Goal: Navigation & Orientation: Understand site structure

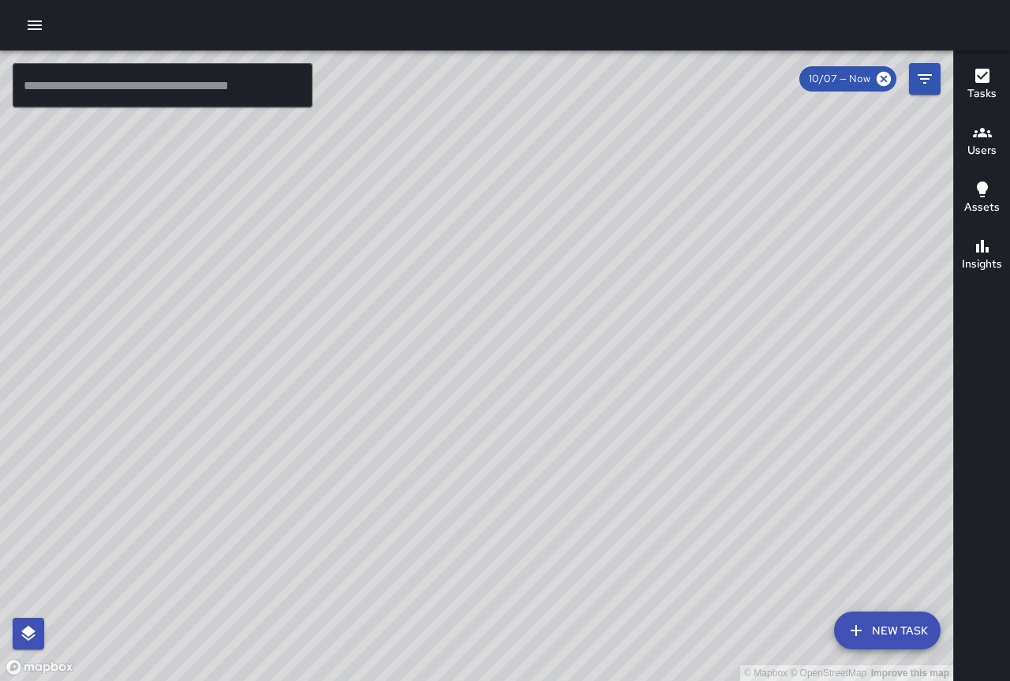
drag, startPoint x: 840, startPoint y: 265, endPoint x: 393, endPoint y: 255, distance: 446.9
click at [393, 255] on div "© Mapbox © OpenStreetMap Improve this map" at bounding box center [477, 366] width 954 height 631
drag, startPoint x: 579, startPoint y: 389, endPoint x: 429, endPoint y: 242, distance: 210.4
click at [425, 245] on div "© Mapbox © OpenStreetMap Improve this map" at bounding box center [477, 366] width 954 height 631
drag, startPoint x: 530, startPoint y: 352, endPoint x: 401, endPoint y: 214, distance: 189.3
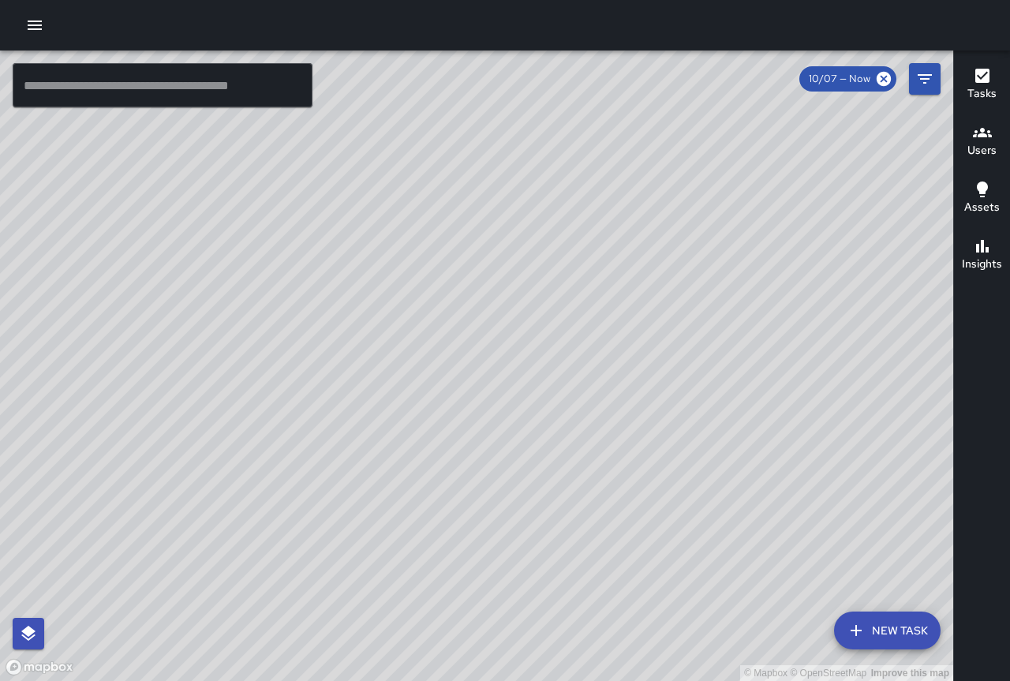
click at [395, 212] on div "© Mapbox © OpenStreetMap Improve this map" at bounding box center [477, 366] width 954 height 631
drag, startPoint x: 594, startPoint y: 472, endPoint x: 501, endPoint y: 230, distance: 258.9
click at [501, 230] on div "© Mapbox © OpenStreetMap Improve this map" at bounding box center [477, 366] width 954 height 631
drag, startPoint x: 728, startPoint y: 490, endPoint x: 553, endPoint y: 283, distance: 271.2
click at [538, 282] on div "© Mapbox © OpenStreetMap Improve this map" at bounding box center [477, 366] width 954 height 631
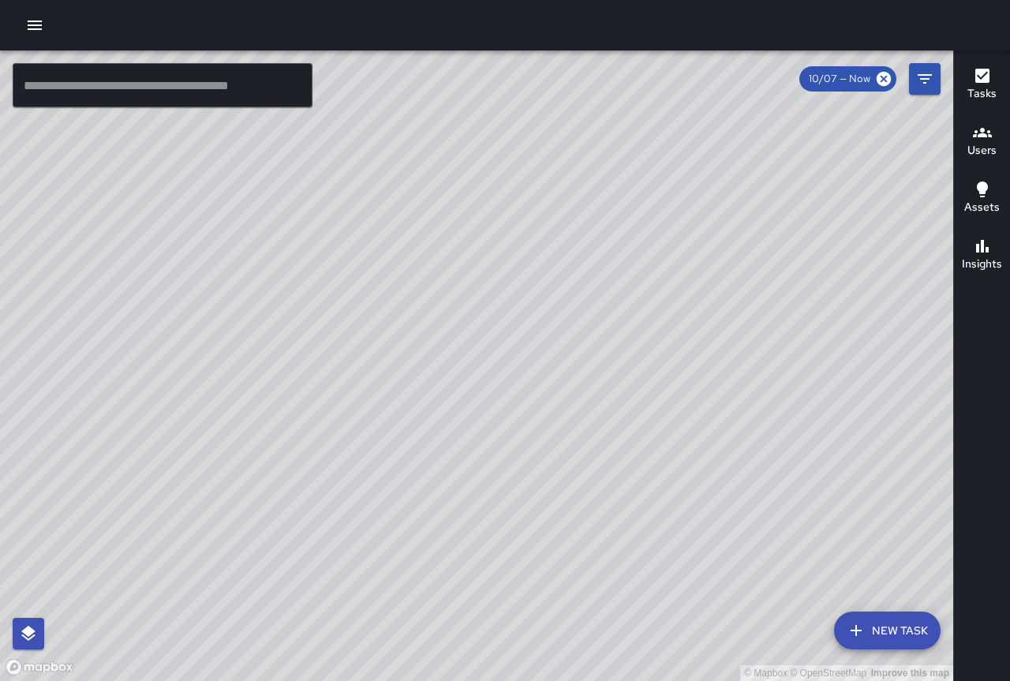
drag, startPoint x: 648, startPoint y: 462, endPoint x: 514, endPoint y: 271, distance: 233.4
click at [514, 271] on div "© Mapbox © OpenStreetMap Improve this map" at bounding box center [477, 366] width 954 height 631
drag, startPoint x: 466, startPoint y: 149, endPoint x: 559, endPoint y: 444, distance: 309.6
click at [559, 444] on div "© Mapbox © OpenStreetMap Improve this map" at bounding box center [477, 366] width 954 height 631
drag, startPoint x: 520, startPoint y: 298, endPoint x: 574, endPoint y: 451, distance: 162.3
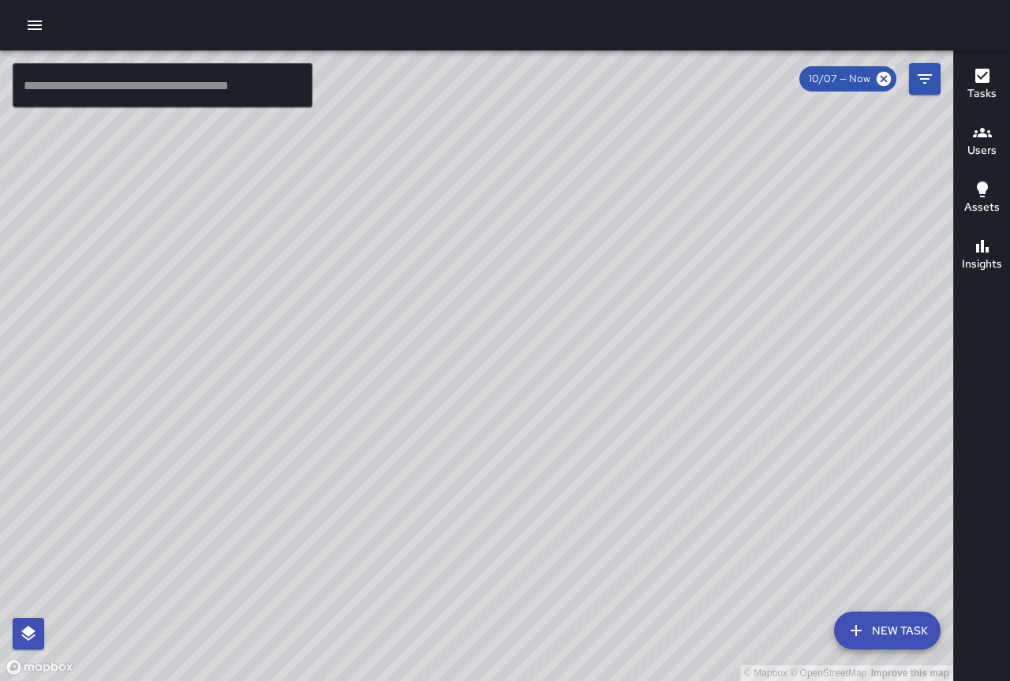
click at [578, 457] on div "© Mapbox © OpenStreetMap Improve this map" at bounding box center [477, 366] width 954 height 631
drag, startPoint x: 495, startPoint y: 261, endPoint x: 568, endPoint y: 423, distance: 177.7
click at [569, 423] on div "© Mapbox © OpenStreetMap Improve this map" at bounding box center [477, 366] width 954 height 631
drag, startPoint x: 541, startPoint y: 350, endPoint x: 579, endPoint y: 442, distance: 99.1
click at [609, 479] on div "© Mapbox © OpenStreetMap Improve this map" at bounding box center [477, 366] width 954 height 631
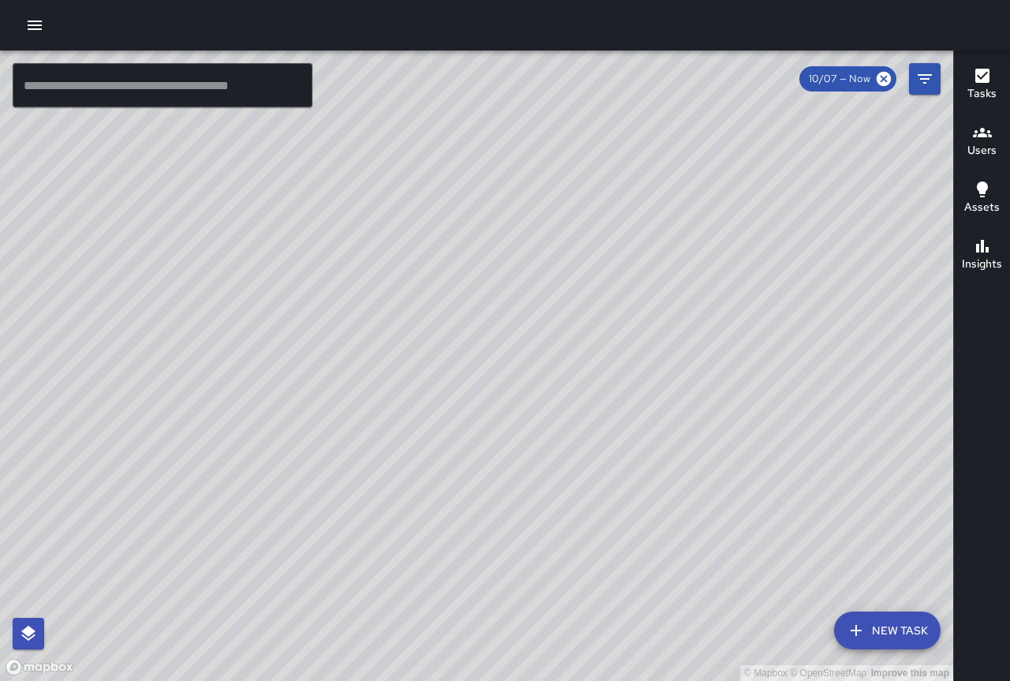
click at [590, 452] on div "© Mapbox © OpenStreetMap Improve this map" at bounding box center [477, 366] width 954 height 631
drag, startPoint x: 465, startPoint y: 322, endPoint x: 466, endPoint y: 422, distance: 99.5
click at [475, 430] on div "© Mapbox © OpenStreetMap Improve this map" at bounding box center [477, 366] width 954 height 631
drag, startPoint x: 373, startPoint y: 221, endPoint x: 462, endPoint y: 364, distance: 168.0
click at [472, 375] on div "© Mapbox © OpenStreetMap Improve this map" at bounding box center [477, 366] width 954 height 631
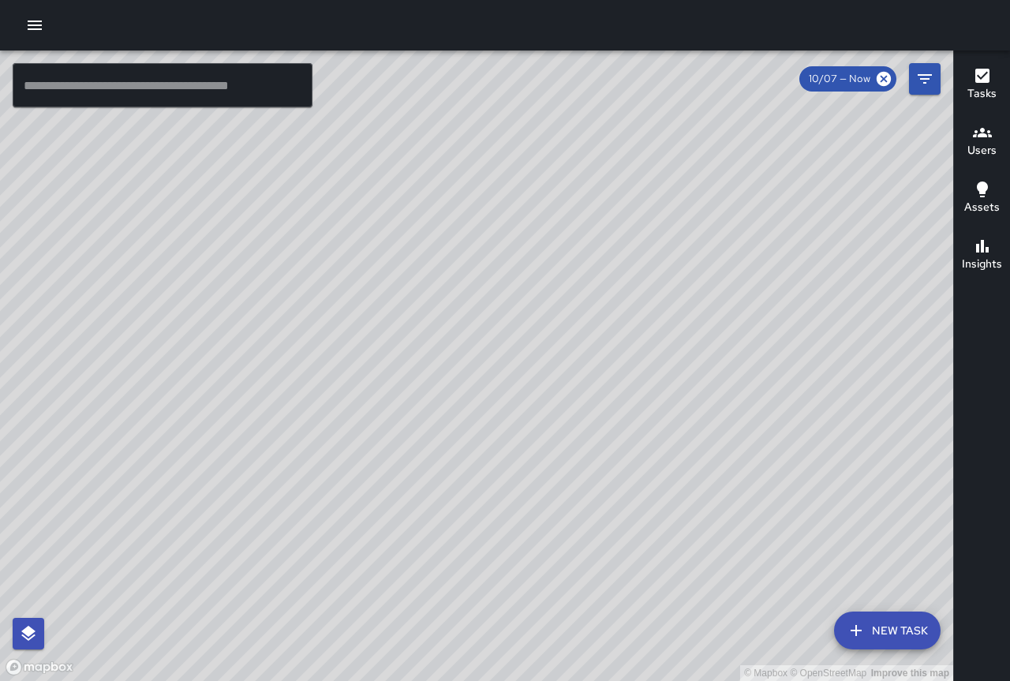
drag, startPoint x: 389, startPoint y: 272, endPoint x: 482, endPoint y: 388, distance: 148.9
click at [483, 391] on div "© Mapbox © OpenStreetMap Improve this map" at bounding box center [477, 366] width 954 height 631
drag, startPoint x: 399, startPoint y: 281, endPoint x: 508, endPoint y: 396, distance: 158.6
click at [512, 405] on div "© Mapbox © OpenStreetMap Improve this map" at bounding box center [477, 366] width 954 height 631
drag, startPoint x: 450, startPoint y: 326, endPoint x: 500, endPoint y: 405, distance: 93.7
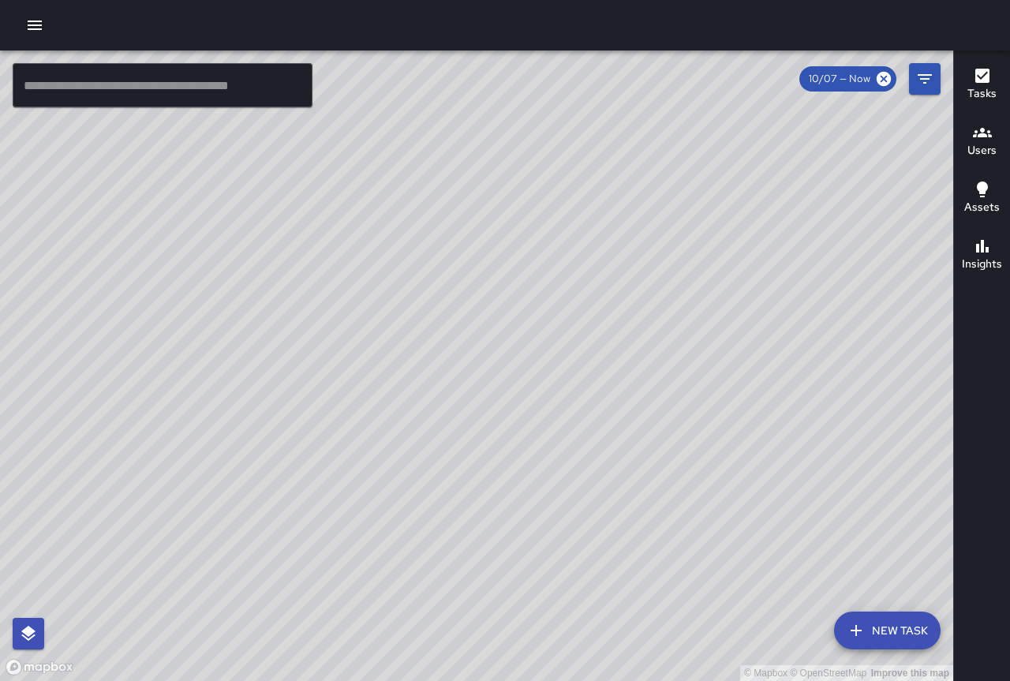
click at [539, 428] on div "© Mapbox © OpenStreetMap Improve this map" at bounding box center [477, 366] width 954 height 631
drag, startPoint x: 340, startPoint y: 281, endPoint x: 546, endPoint y: 519, distance: 315.1
click at [552, 529] on div "© Mapbox © OpenStreetMap Improve this map" at bounding box center [477, 366] width 954 height 631
drag, startPoint x: 456, startPoint y: 328, endPoint x: 665, endPoint y: 555, distance: 307.8
click at [665, 555] on div "© Mapbox © OpenStreetMap Improve this map" at bounding box center [477, 366] width 954 height 631
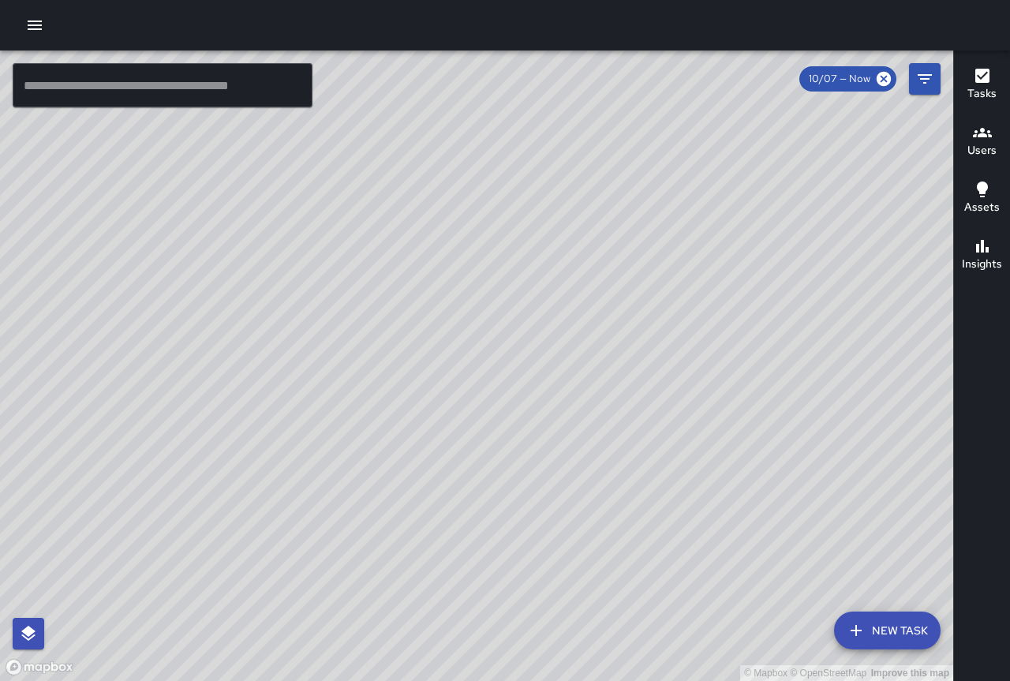
drag, startPoint x: 541, startPoint y: 475, endPoint x: 338, endPoint y: 58, distance: 464.6
click at [312, 2] on div "© Mapbox © OpenStreetMap Improve this map ​ New Task 10/07 — Now Map Layers Tas…" at bounding box center [505, 340] width 1010 height 681
drag, startPoint x: 512, startPoint y: 347, endPoint x: 386, endPoint y: 159, distance: 225.3
click at [283, 0] on html "© Mapbox © OpenStreetMap Improve this map ​ New Task 10/07 — Now Map Layers Tas…" at bounding box center [505, 340] width 1010 height 681
drag, startPoint x: 493, startPoint y: 365, endPoint x: 316, endPoint y: -21, distance: 423.8
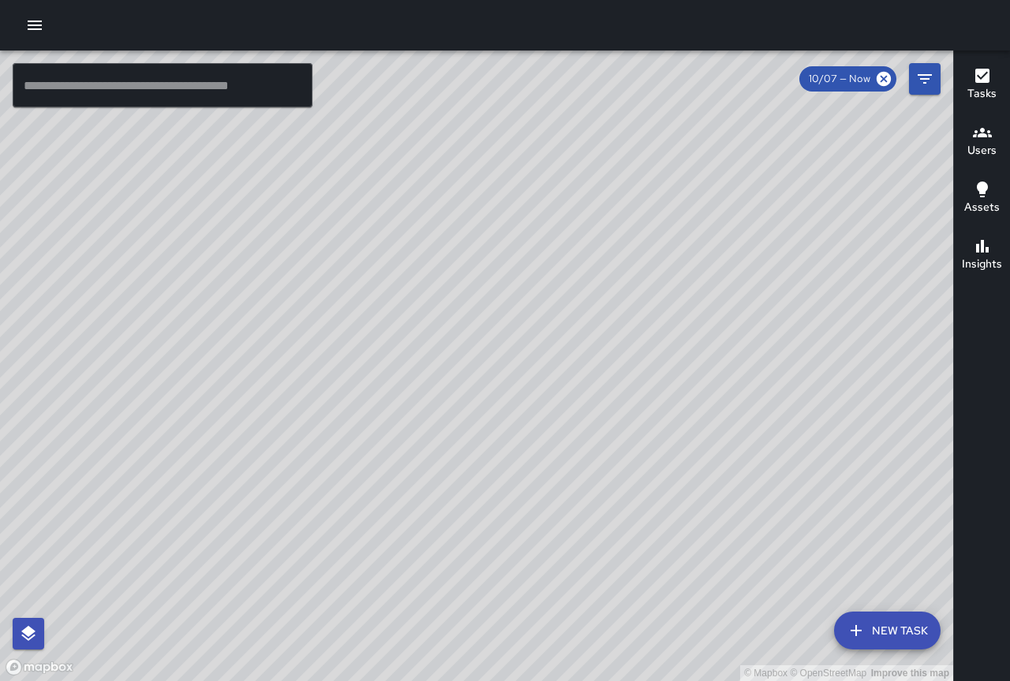
click at [316, 0] on html "© Mapbox © OpenStreetMap Improve this map ​ New Task 10/07 — Now Map Layers Tas…" at bounding box center [505, 340] width 1010 height 681
drag, startPoint x: 435, startPoint y: 216, endPoint x: 231, endPoint y: -36, distance: 324.5
click at [231, 0] on html "© Mapbox © OpenStreetMap Improve this map ​ New Task 10/07 — Now Map Layers Tas…" at bounding box center [505, 340] width 1010 height 681
drag, startPoint x: 379, startPoint y: 186, endPoint x: 161, endPoint y: -96, distance: 356.2
click at [161, 0] on html "© Mapbox © OpenStreetMap Improve this map ​ New Task 10/07 — Now Map Layers Tas…" at bounding box center [505, 340] width 1010 height 681
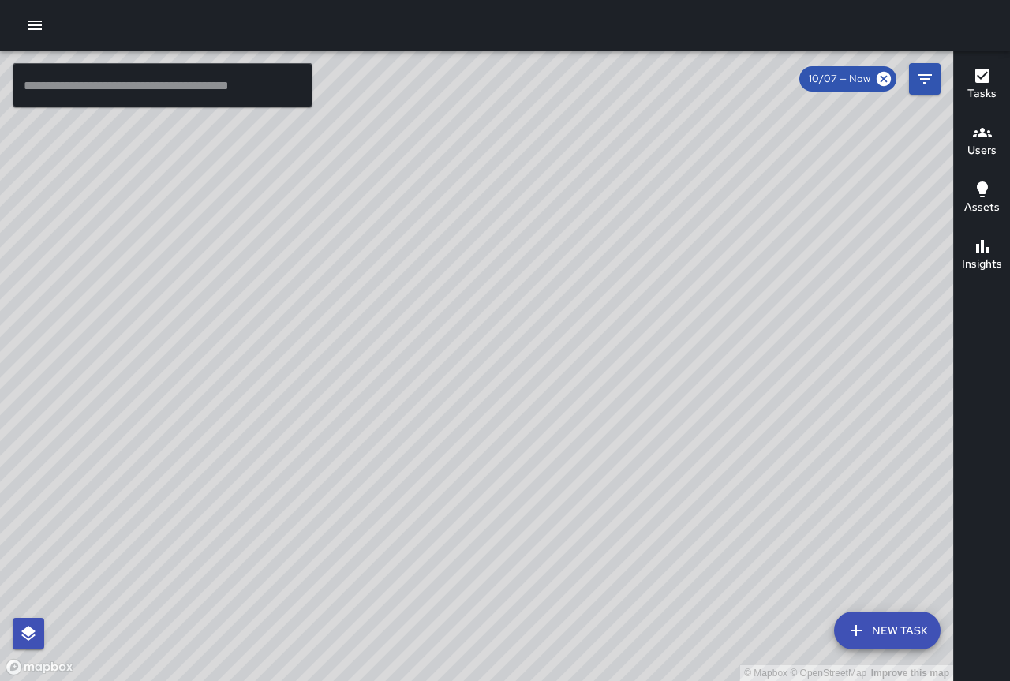
drag, startPoint x: 290, startPoint y: 109, endPoint x: 193, endPoint y: -45, distance: 182.4
click at [193, 0] on html "© Mapbox © OpenStreetMap Improve this map ​ New Task 10/07 — Now Map Layers Tas…" at bounding box center [505, 340] width 1010 height 681
drag, startPoint x: 468, startPoint y: 303, endPoint x: 363, endPoint y: 125, distance: 207.0
click at [365, 127] on div "© Mapbox © OpenStreetMap Improve this map" at bounding box center [477, 366] width 954 height 631
drag, startPoint x: 505, startPoint y: 310, endPoint x: 339, endPoint y: 135, distance: 241.2
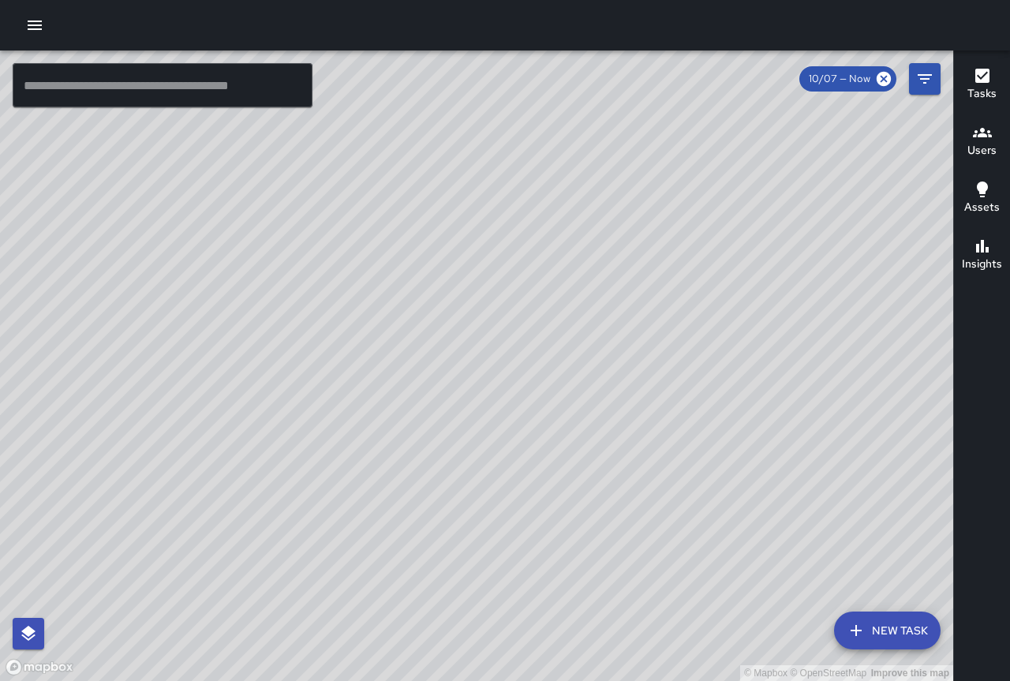
click at [339, 135] on div "© Mapbox © OpenStreetMap Improve this map" at bounding box center [477, 366] width 954 height 631
drag, startPoint x: 648, startPoint y: 404, endPoint x: 648, endPoint y: 354, distance: 50.5
click at [613, 295] on div "© Mapbox © OpenStreetMap Improve this map" at bounding box center [477, 366] width 954 height 631
drag, startPoint x: 701, startPoint y: 355, endPoint x: 770, endPoint y: 534, distance: 192.2
click at [770, 534] on div "© Mapbox © OpenStreetMap Improve this map" at bounding box center [477, 366] width 954 height 631
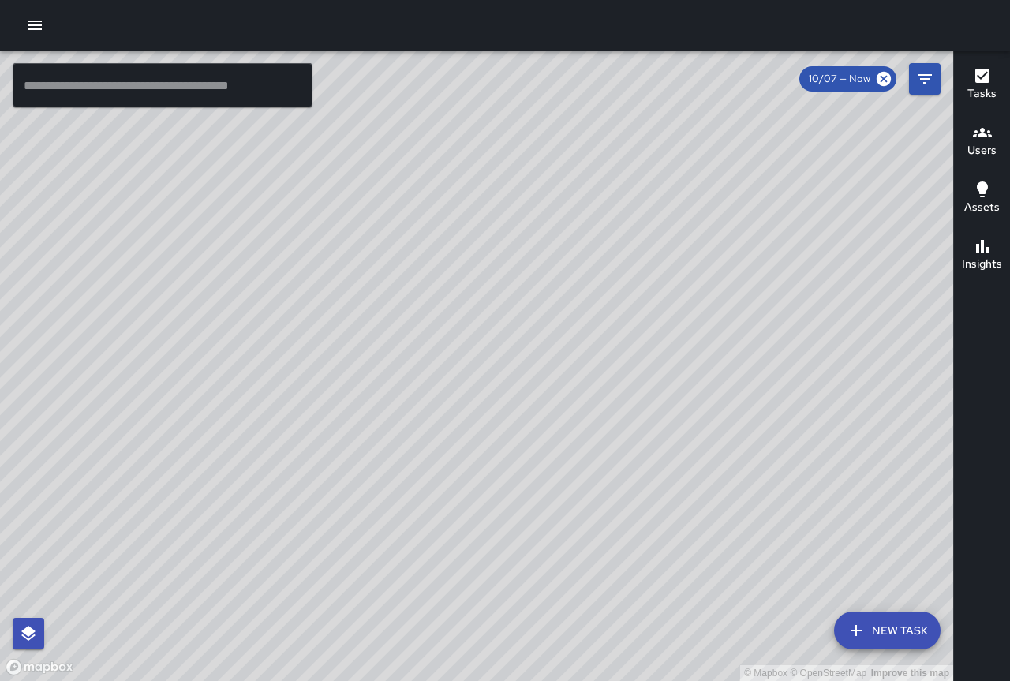
drag, startPoint x: 740, startPoint y: 470, endPoint x: 747, endPoint y: 538, distance: 68.2
click at [751, 548] on div "© Mapbox © OpenStreetMap Improve this map" at bounding box center [477, 366] width 954 height 631
drag, startPoint x: 633, startPoint y: 418, endPoint x: 521, endPoint y: 342, distance: 135.3
click at [521, 342] on div "© Mapbox © OpenStreetMap Improve this map" at bounding box center [477, 366] width 954 height 631
